Goal: Information Seeking & Learning: Check status

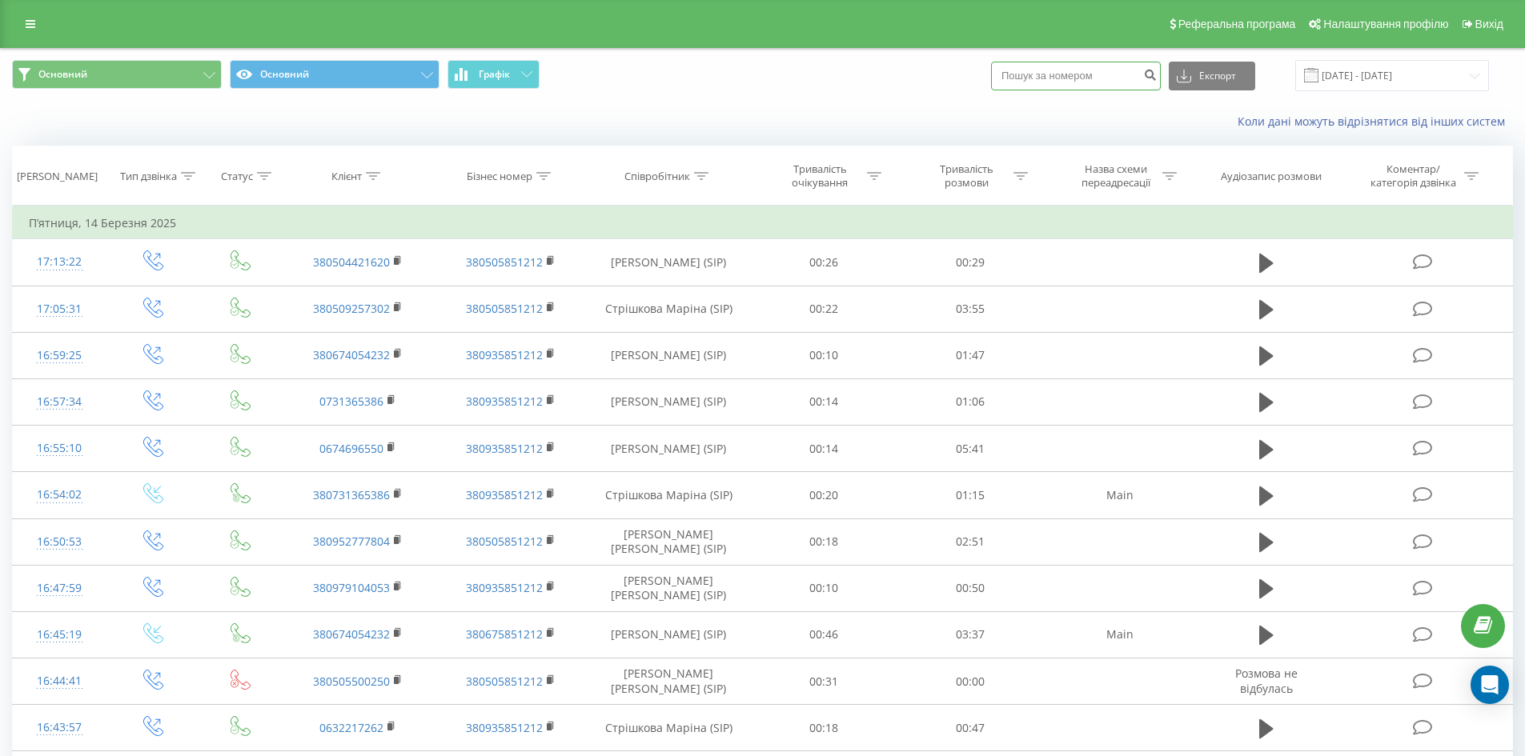
click at [1047, 73] on input at bounding box center [1076, 76] width 170 height 29
paste input "380683824515"
click at [1029, 82] on input "380683824515" at bounding box center [1076, 76] width 170 height 29
click at [1088, 75] on input "0683824515" at bounding box center [1076, 76] width 170 height 29
type input "0683824515"
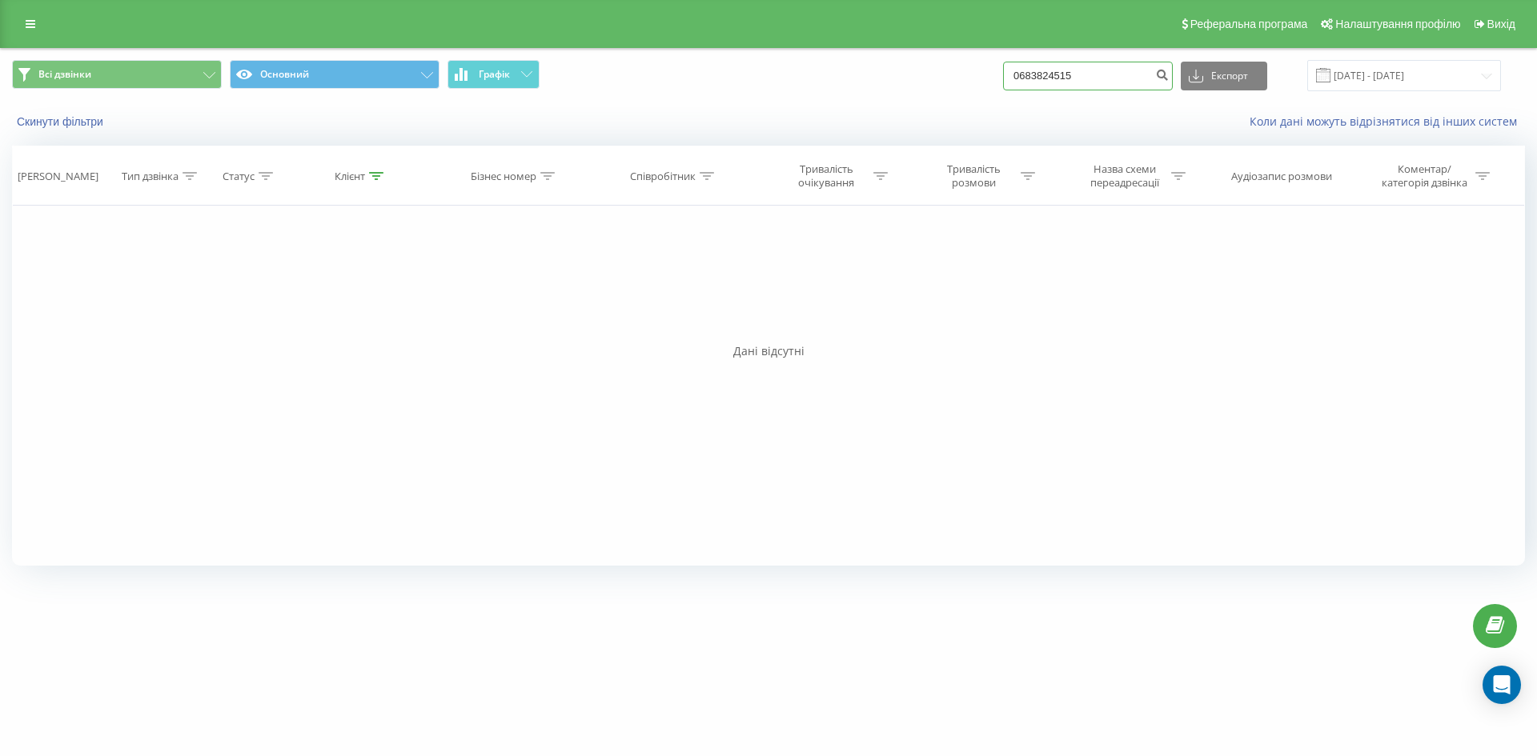
drag, startPoint x: 1108, startPoint y: 74, endPoint x: 937, endPoint y: 74, distance: 170.5
click at [937, 74] on div "Всі дзвінки Основний Графік 0683824515 Експорт .csv .xls .xlsx 22.05.2025 - 22.…" at bounding box center [768, 75] width 1513 height 31
paste input "380973582323"
click at [1041, 79] on input "380973582323" at bounding box center [1088, 76] width 170 height 29
click at [1117, 73] on input "0973582323" at bounding box center [1088, 76] width 170 height 29
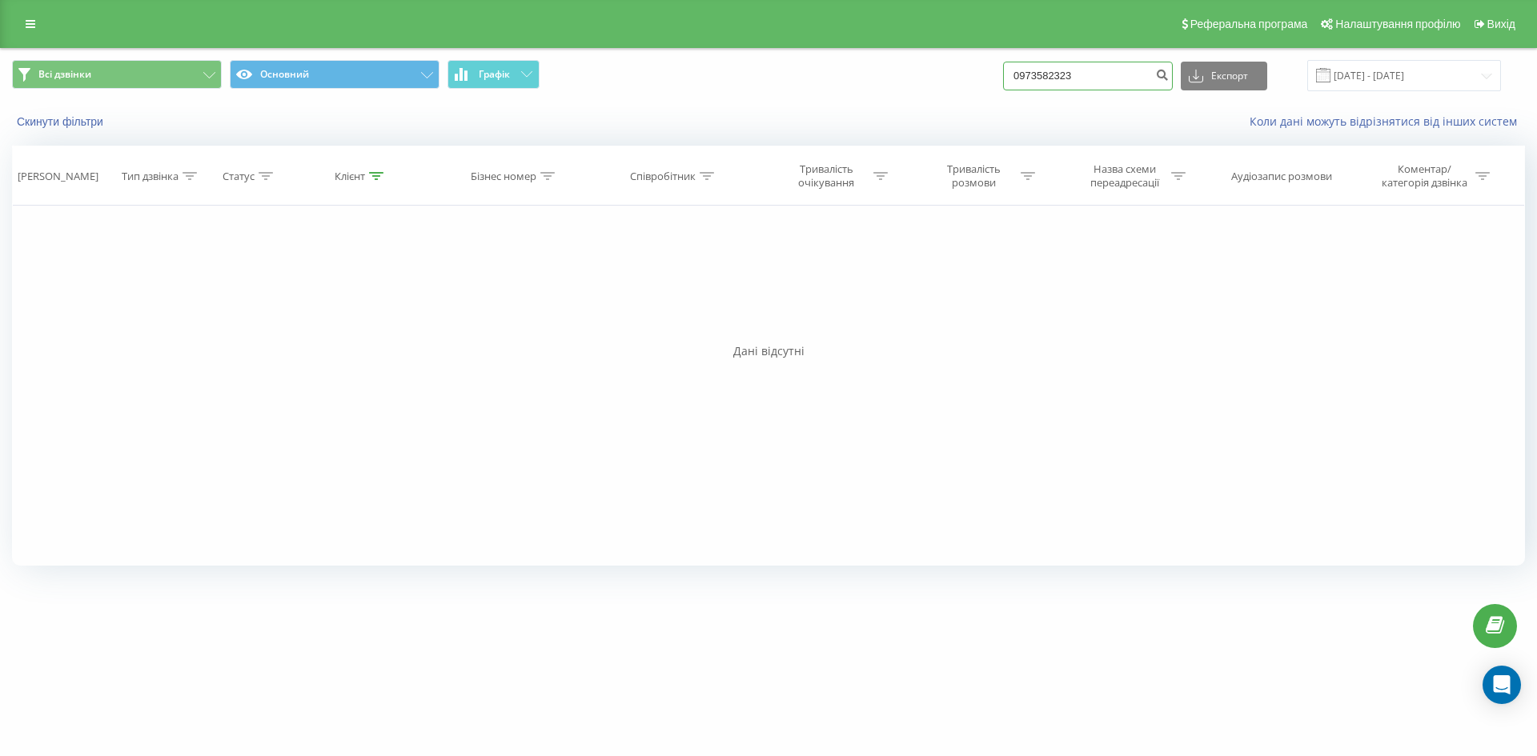
type input "0973582323"
drag, startPoint x: 1120, startPoint y: 70, endPoint x: 949, endPoint y: 74, distance: 170.5
click at [949, 74] on div "Всі дзвінки Основний Графік 0973582323 Експорт .csv .xls .xlsx [DATE] - [DATE]" at bounding box center [768, 75] width 1513 height 31
